Goal: Navigation & Orientation: Find specific page/section

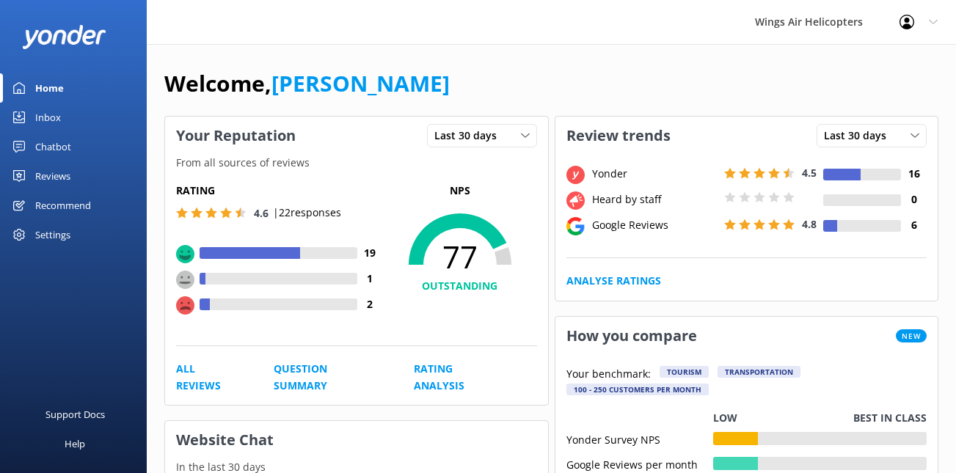
click at [58, 172] on div "Reviews" at bounding box center [52, 175] width 35 height 29
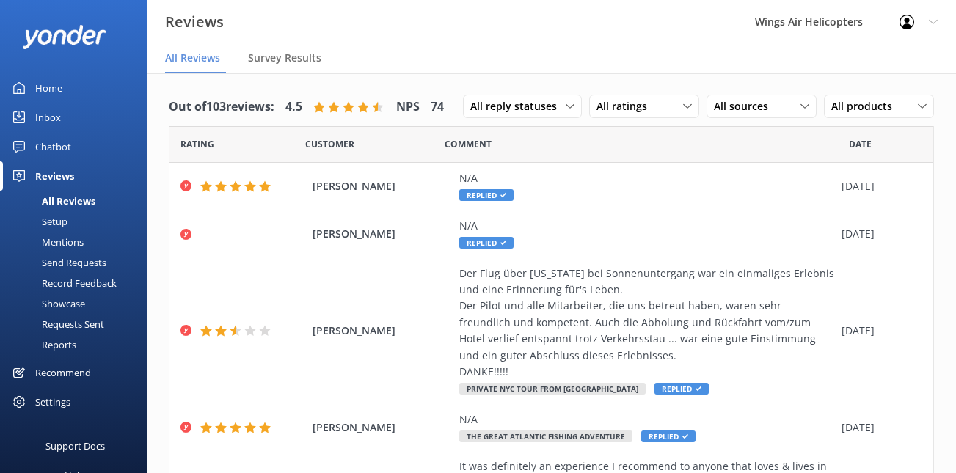
click at [75, 326] on div "Requests Sent" at bounding box center [56, 324] width 95 height 21
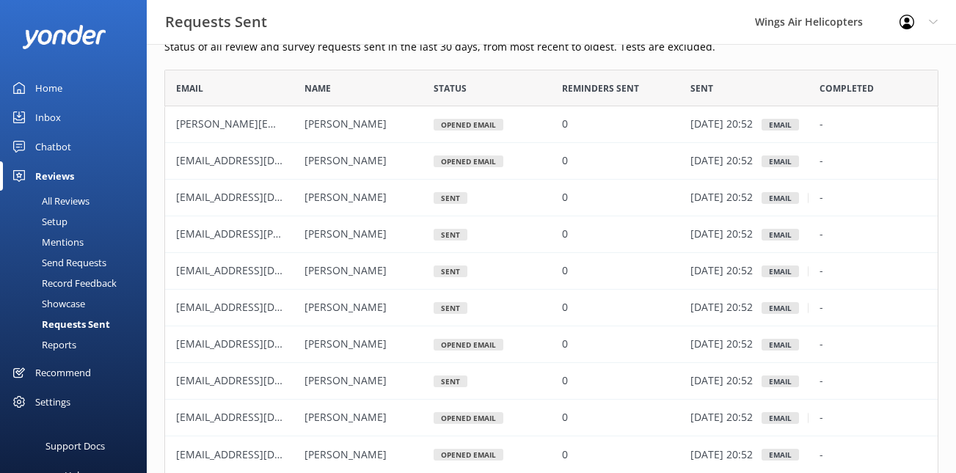
scroll to position [32, 0]
